Goal: Task Accomplishment & Management: Manage account settings

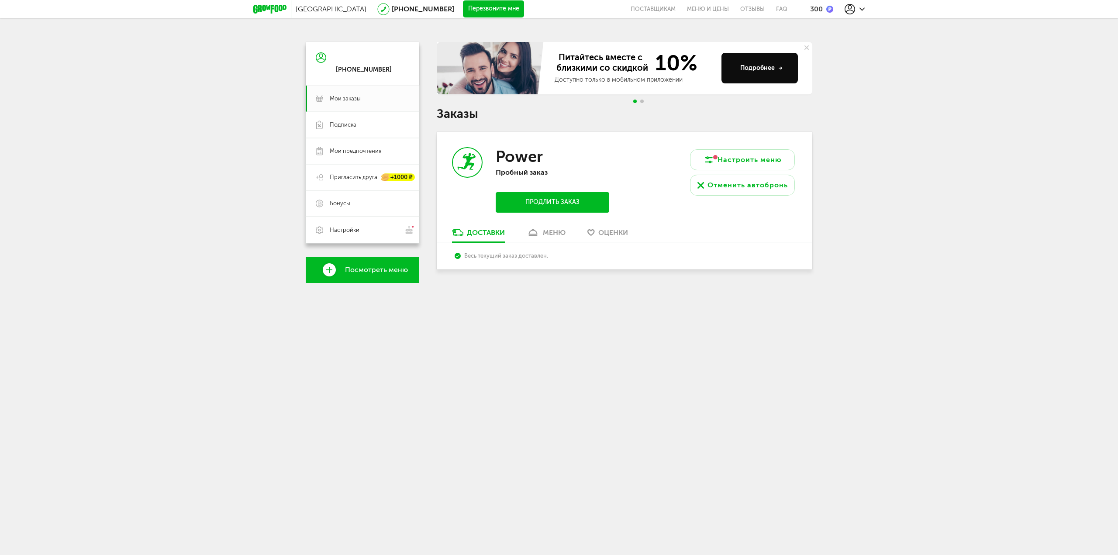
click at [532, 235] on icon at bounding box center [533, 232] width 13 height 7
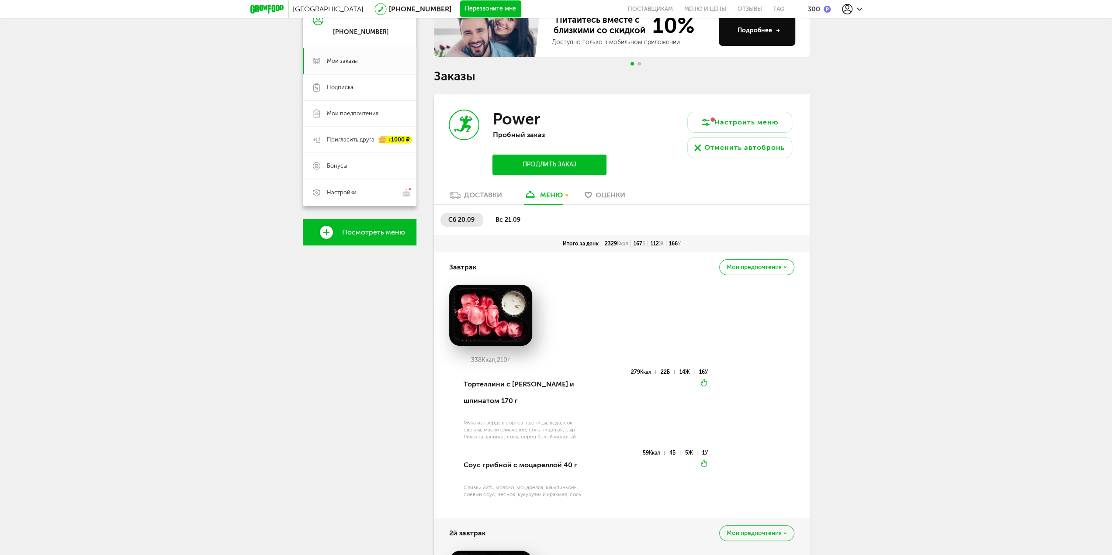
scroll to position [131, 0]
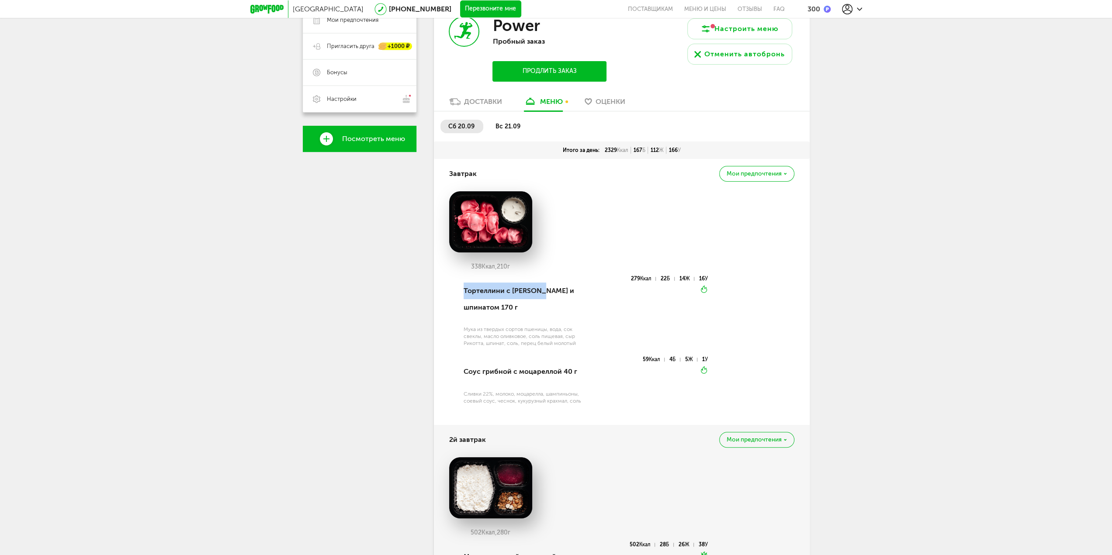
drag, startPoint x: 465, startPoint y: 289, endPoint x: 543, endPoint y: 292, distance: 77.8
click at [543, 292] on div "Тортеллини с [PERSON_NAME] и шпинатом 170 г" at bounding box center [524, 299] width 121 height 47
click at [585, 284] on div "279 Ккал 22 Б 14 Ж 16 У Вкуснее разогреть" at bounding box center [646, 316] width 123 height 81
click at [703, 405] on div "59 Ккал 4 Б 5 Ж 1 У Вкуснее разогреть" at bounding box center [646, 385] width 123 height 57
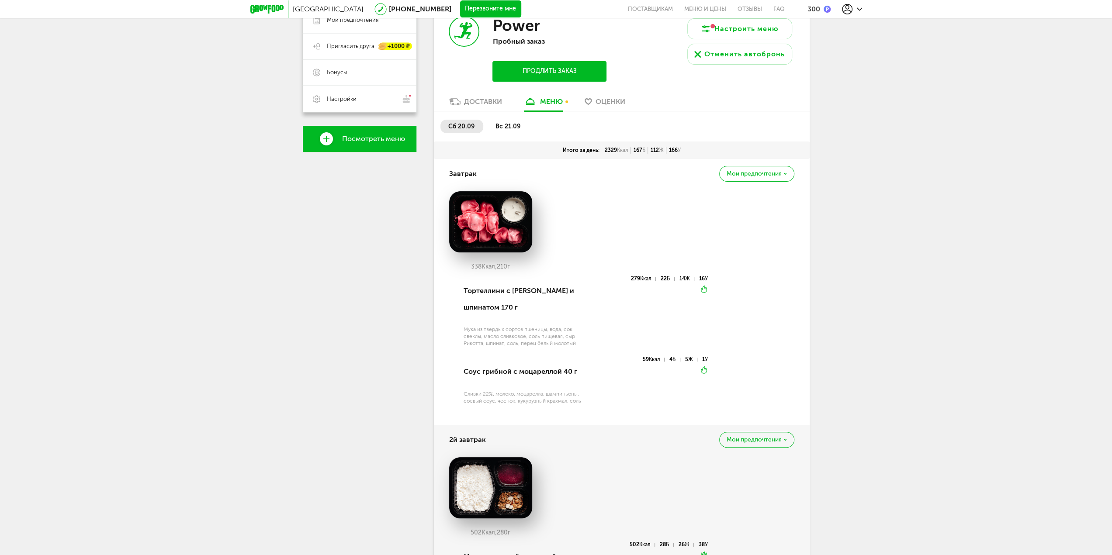
click at [504, 132] on li "вс 21.09" at bounding box center [509, 127] width 42 height 14
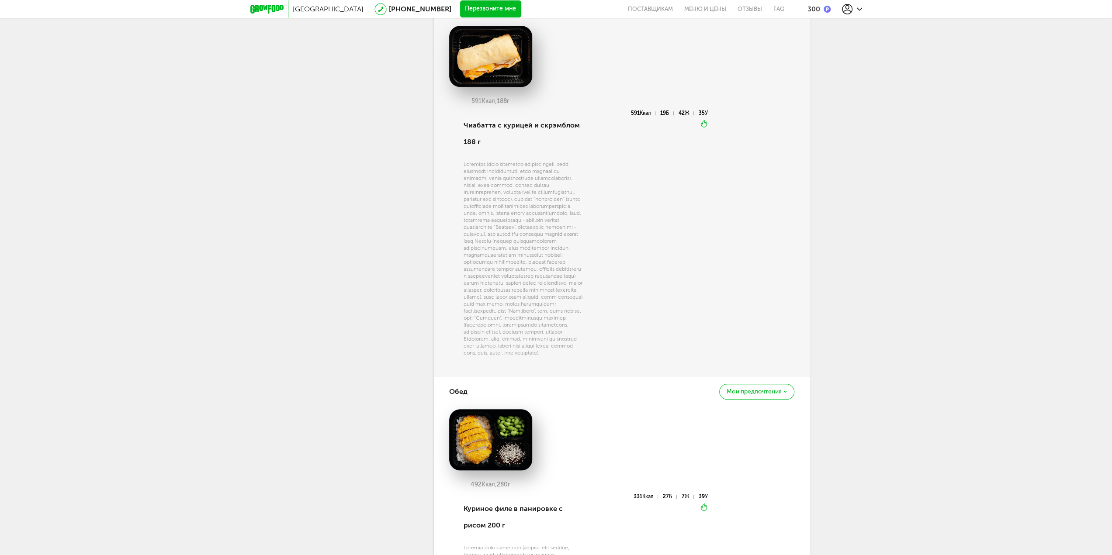
scroll to position [568, 0]
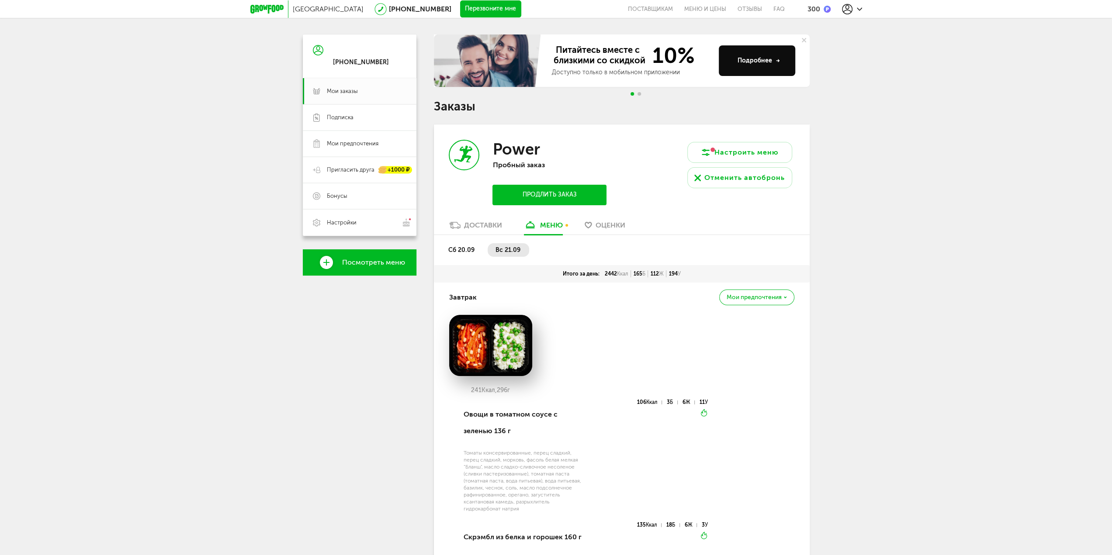
scroll to position [4, 0]
